Goal: Navigation & Orientation: Find specific page/section

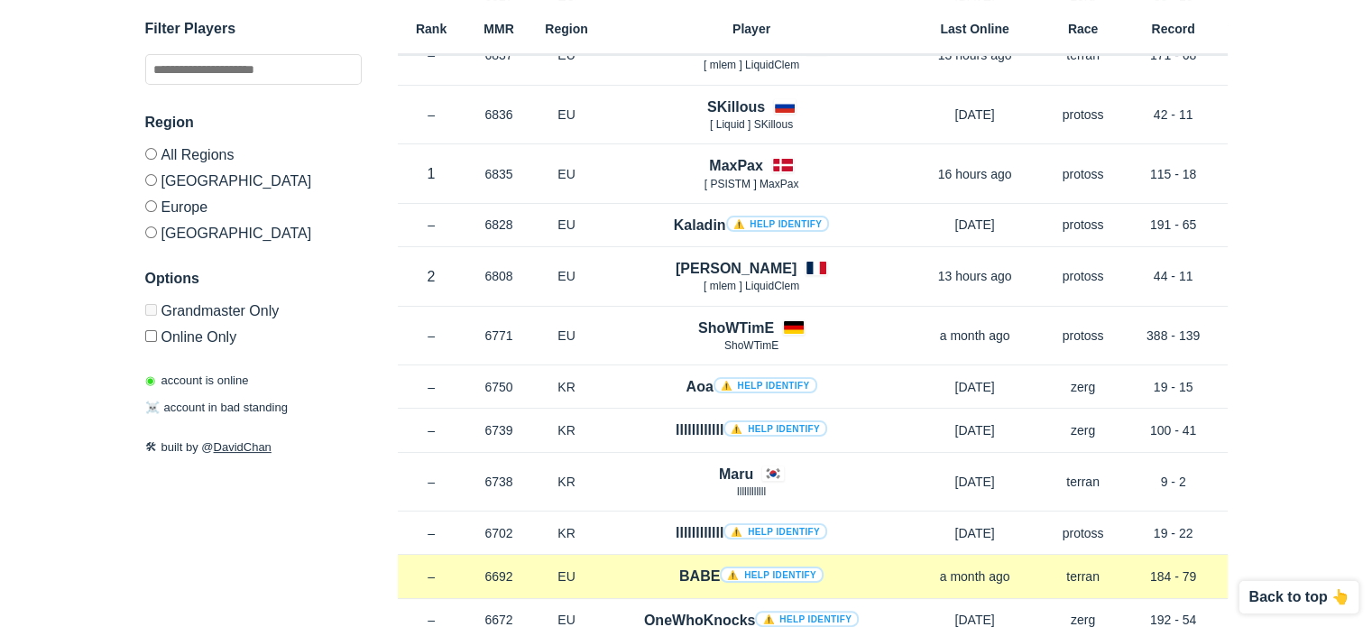
scroll to position [271, 0]
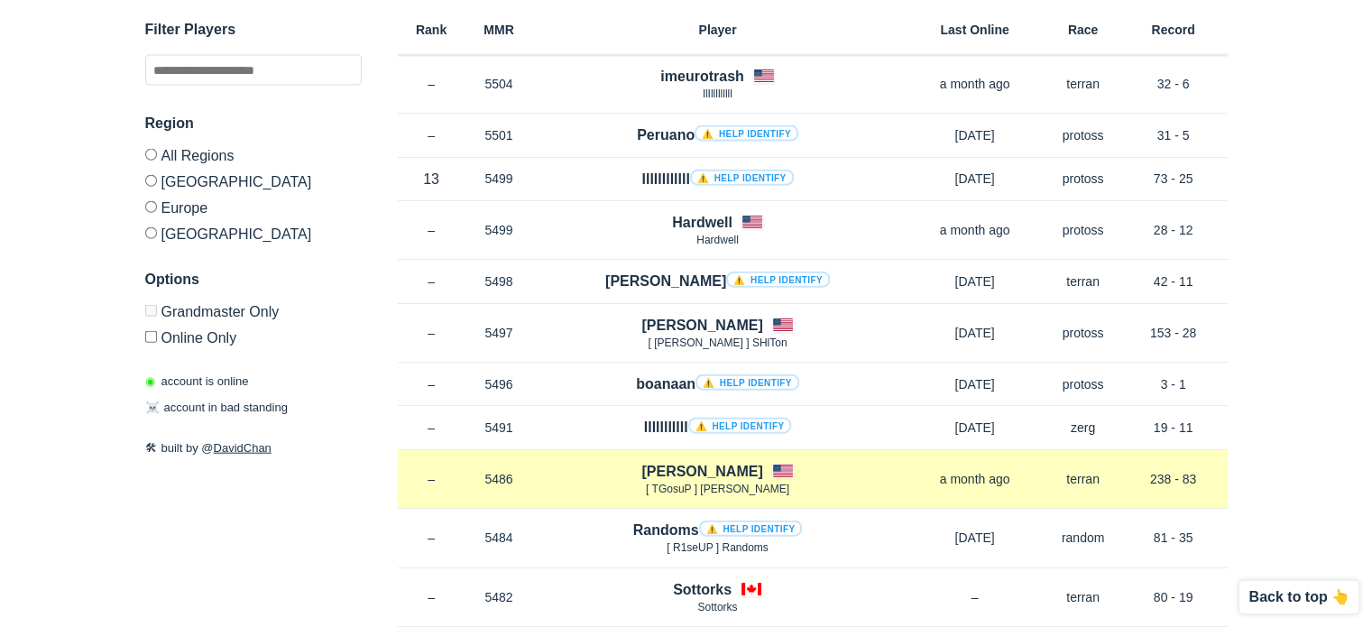
scroll to position [4239, 0]
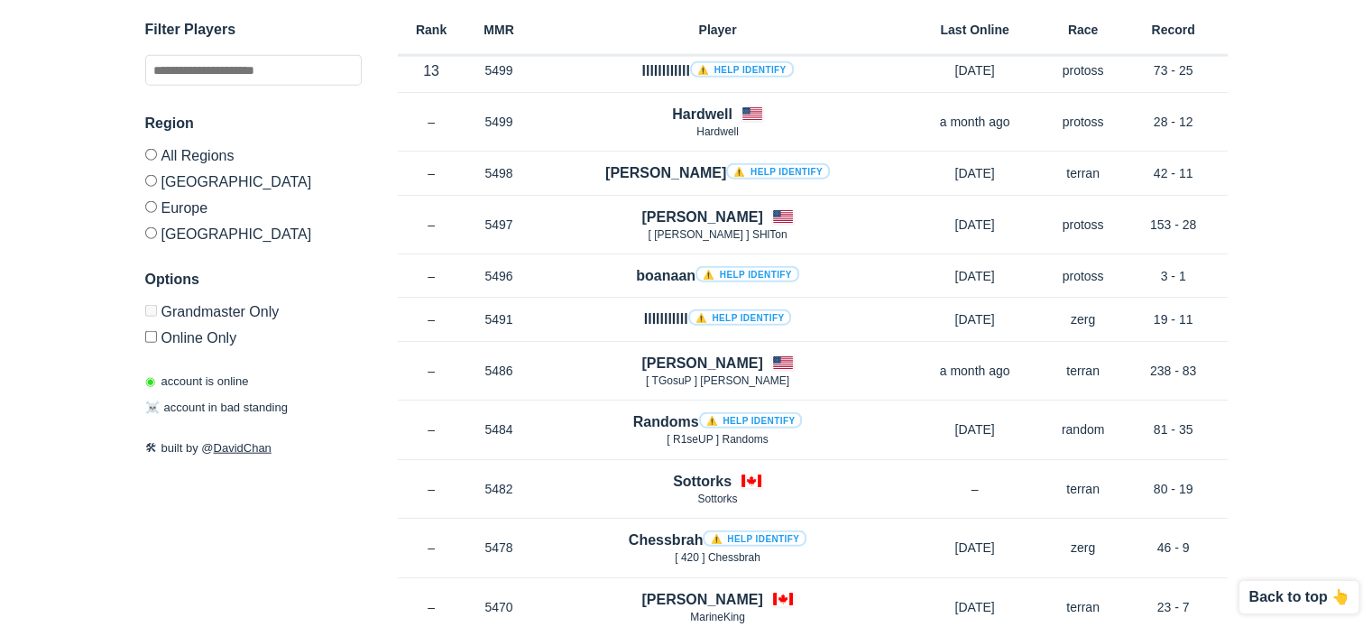
click at [184, 378] on p "◉ account is online" at bounding box center [197, 381] width 104 height 18
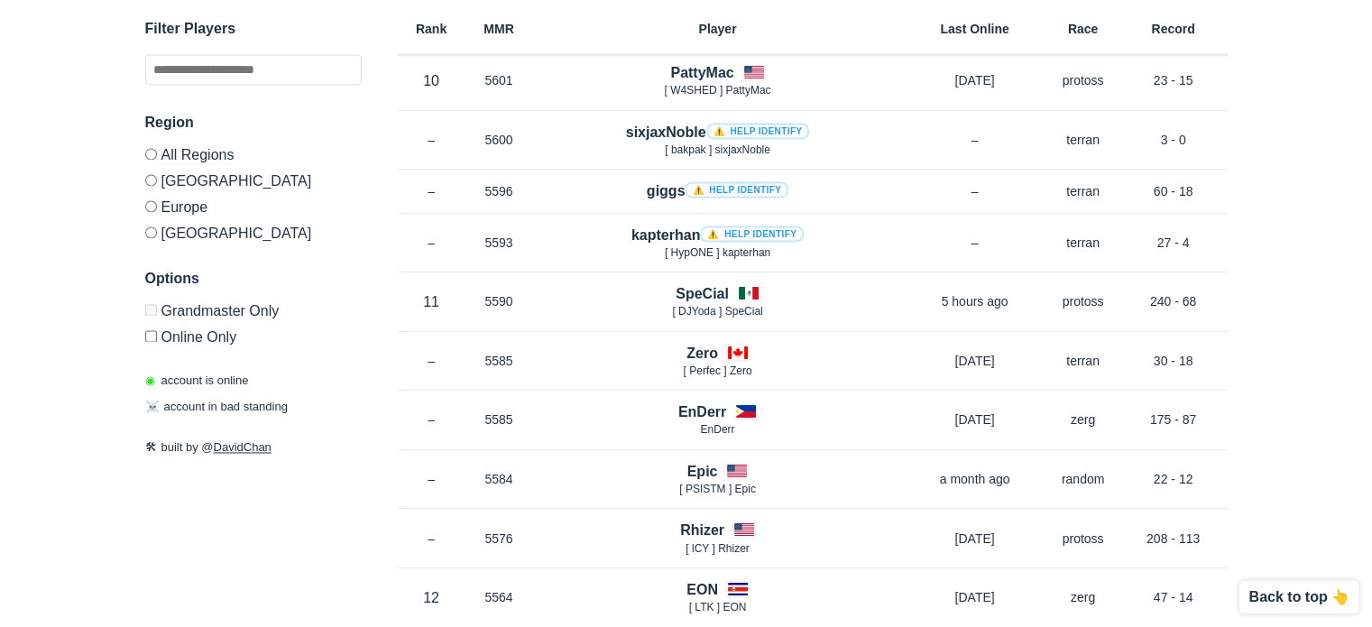
scroll to position [0, 0]
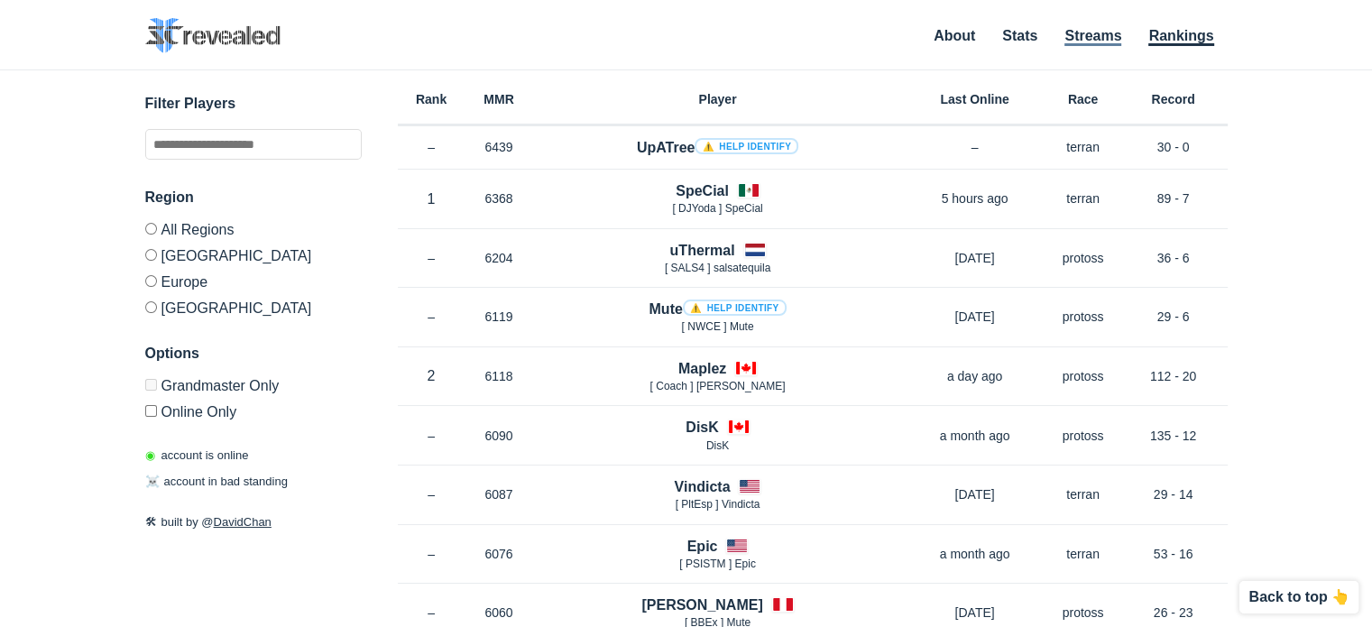
click at [1087, 38] on link "Streams" at bounding box center [1092, 37] width 57 height 18
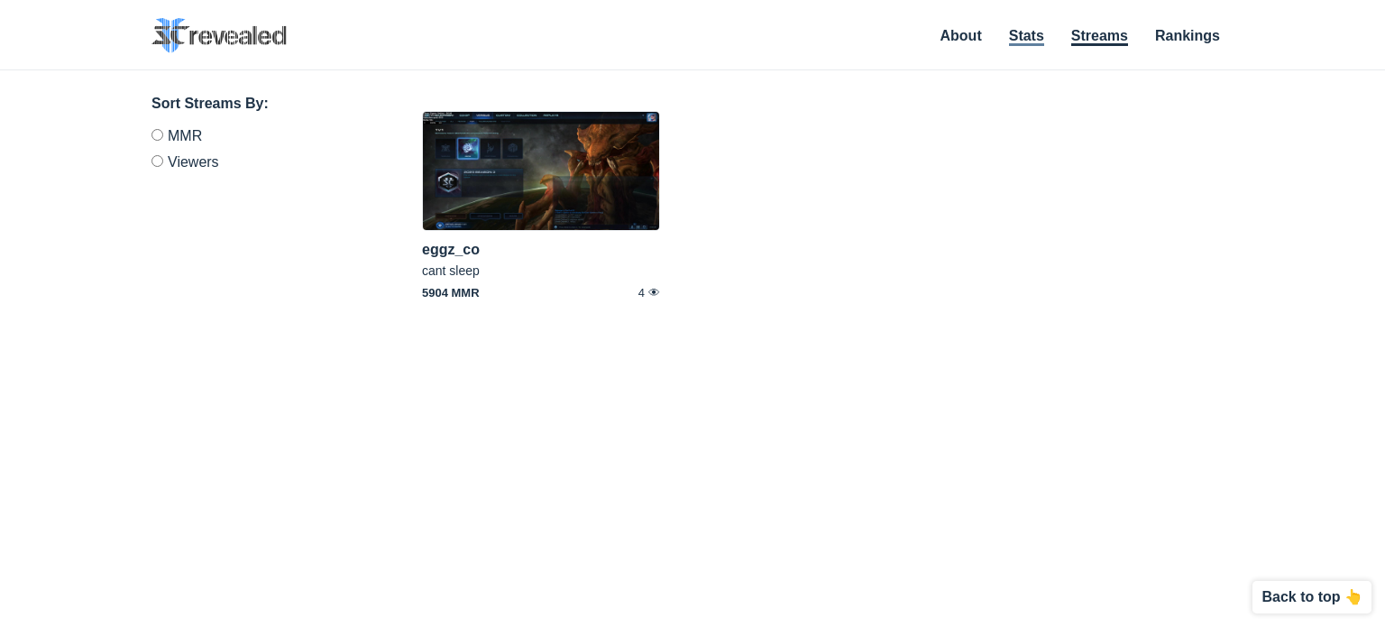
click at [1032, 39] on link "Stats" at bounding box center [1026, 37] width 35 height 18
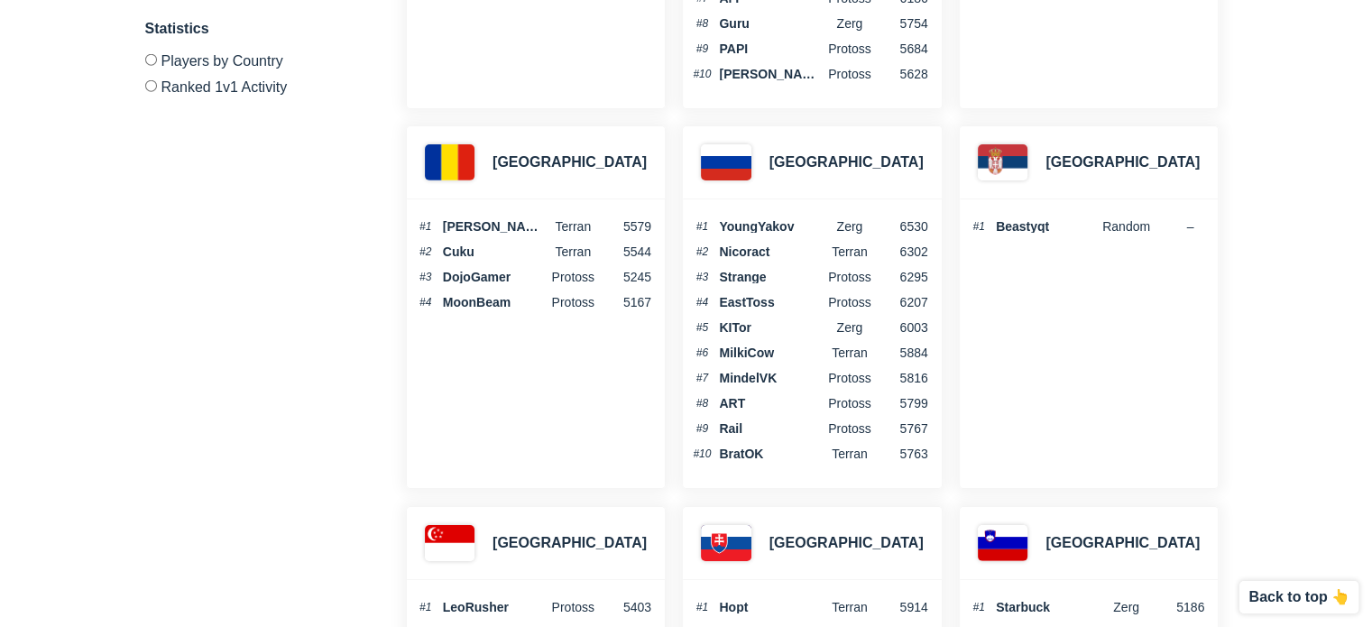
scroll to position [4870, 0]
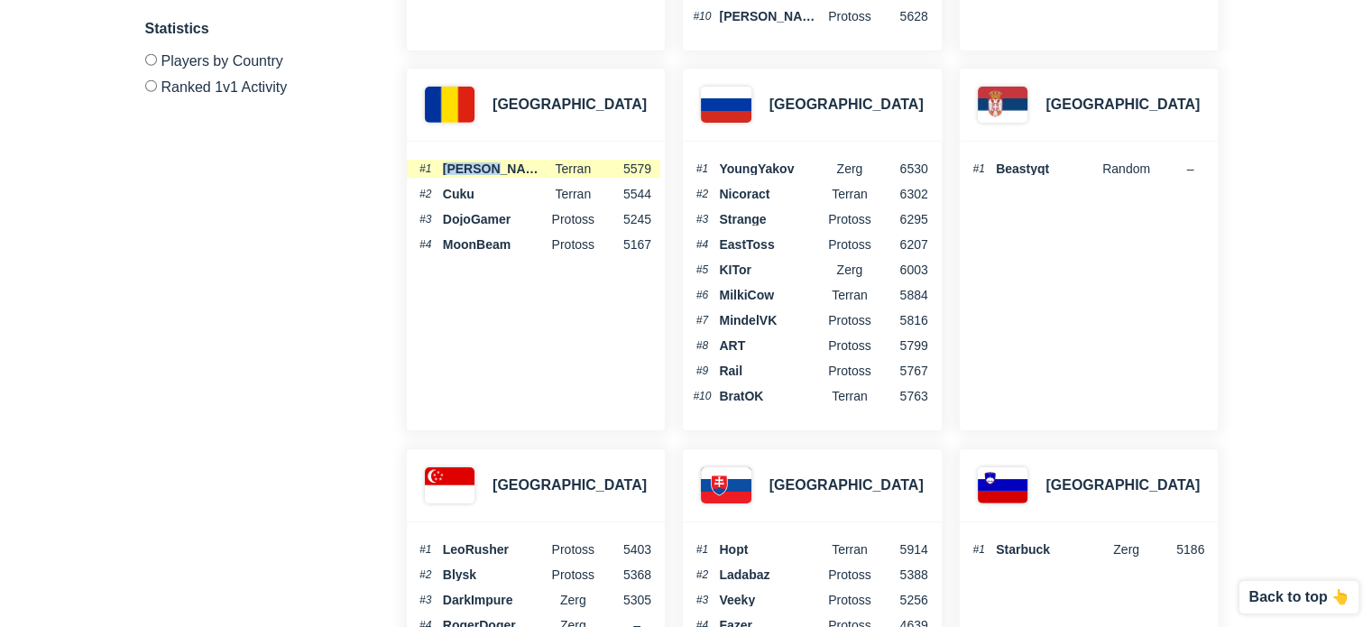
drag, startPoint x: 496, startPoint y: 161, endPoint x: 443, endPoint y: 158, distance: 53.3
click at [443, 162] on span "[PERSON_NAME]" at bounding box center [495, 168] width 105 height 13
copy span "[PERSON_NAME]"
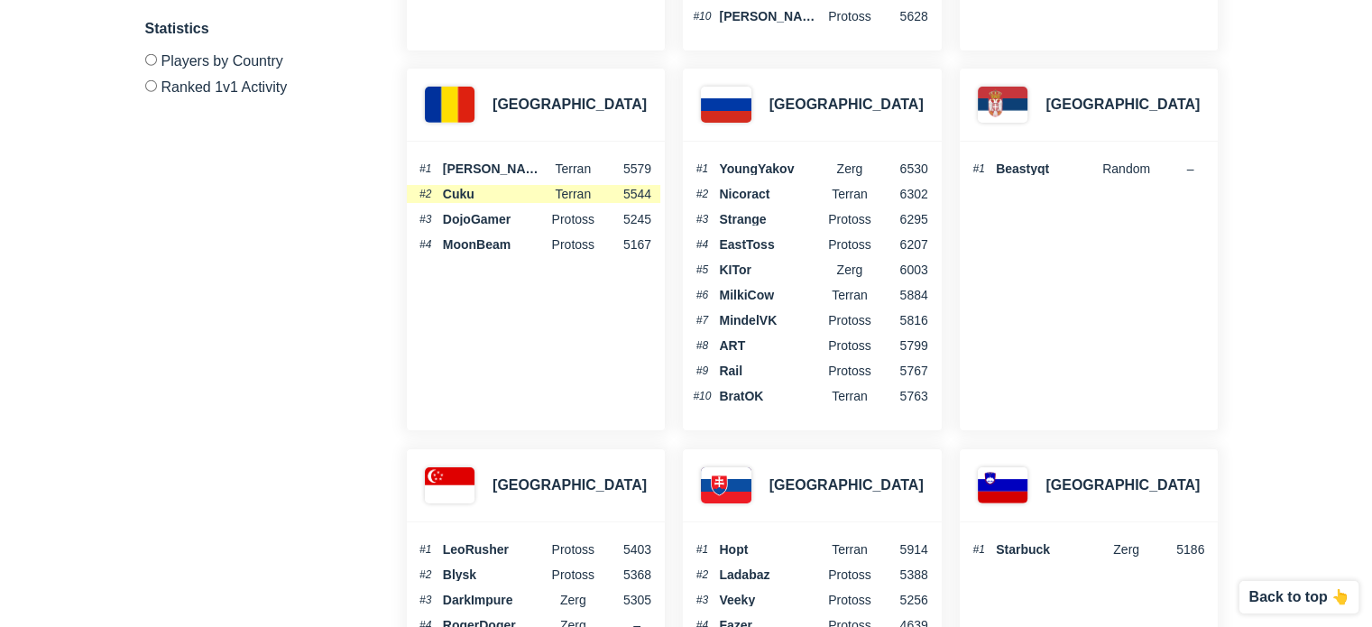
click at [473, 188] on span "Cuku" at bounding box center [495, 194] width 105 height 13
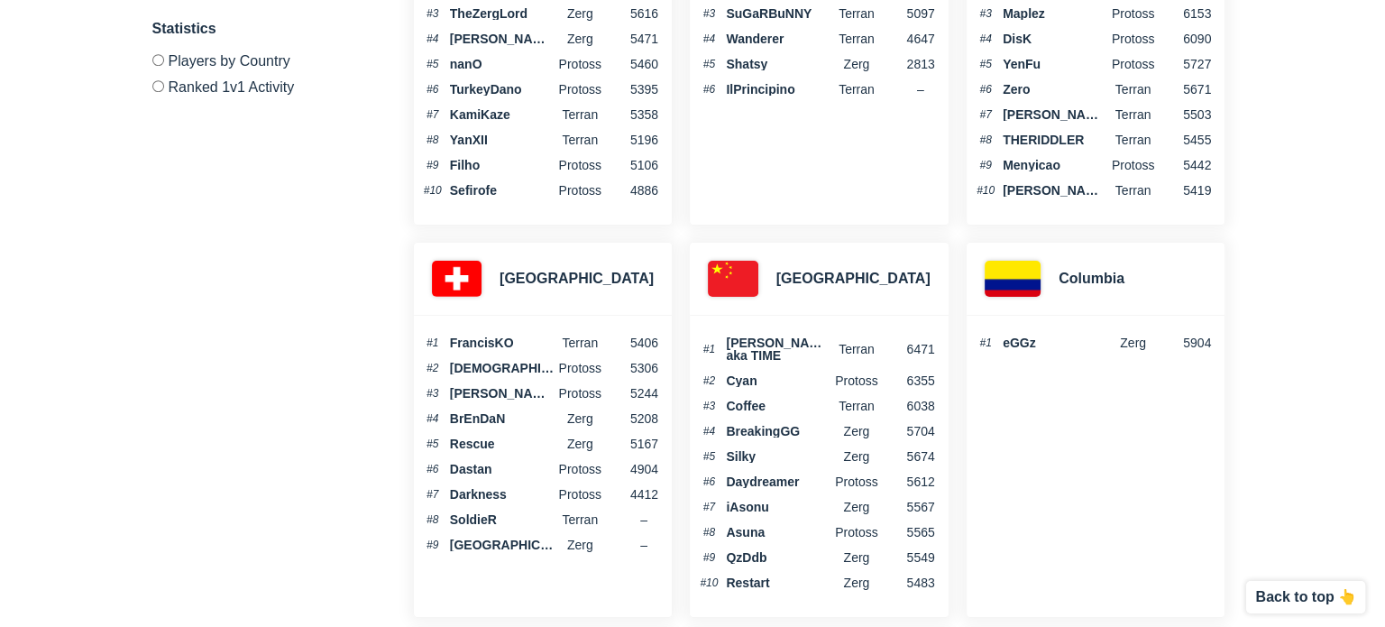
scroll to position [0, 0]
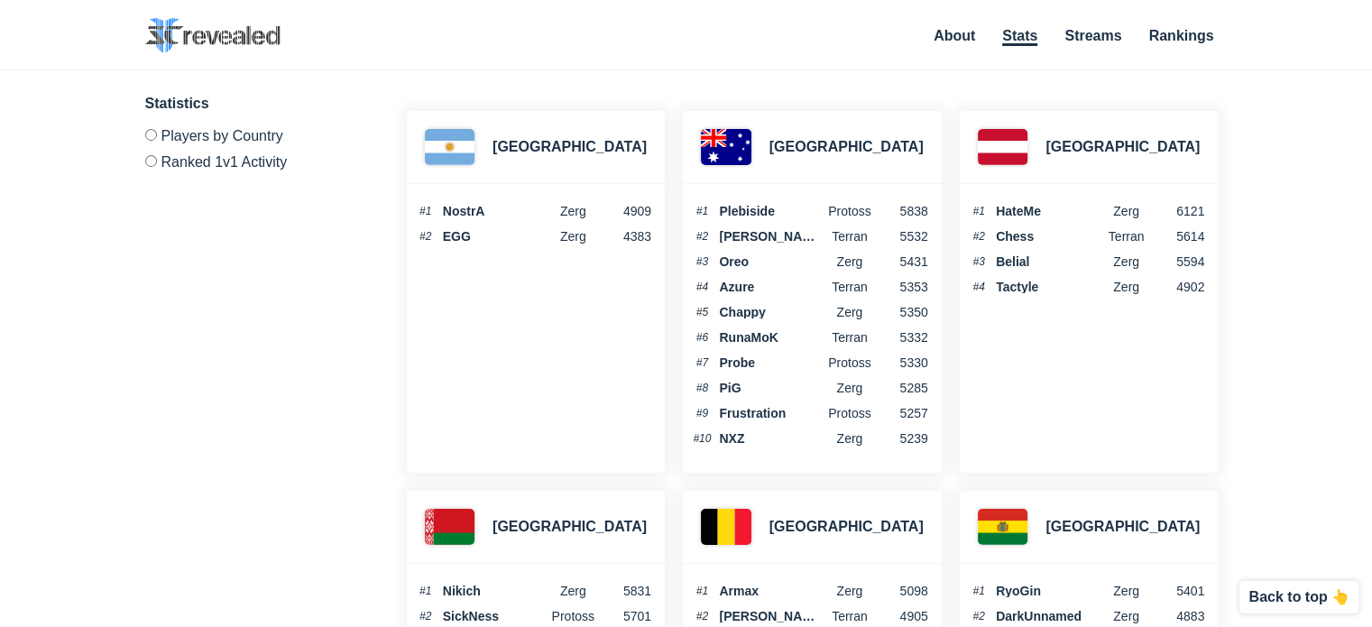
click at [1086, 26] on ul "About Stats Streams Rankings" at bounding box center [1071, 36] width 312 height 24
click at [1091, 39] on link "Streams" at bounding box center [1092, 37] width 57 height 18
